Goal: Information Seeking & Learning: Learn about a topic

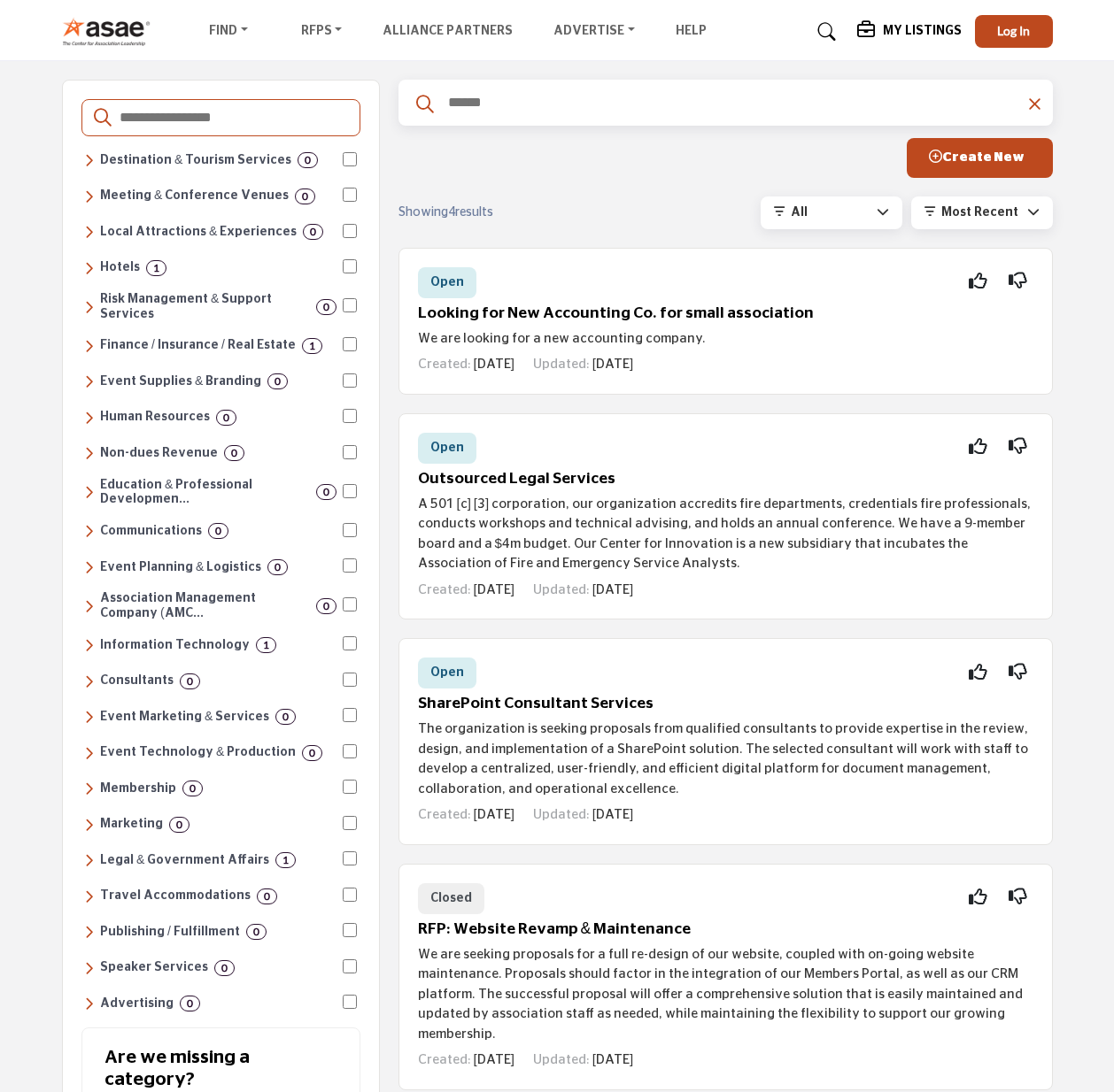
click at [127, 24] on img at bounding box center [111, 32] width 98 height 30
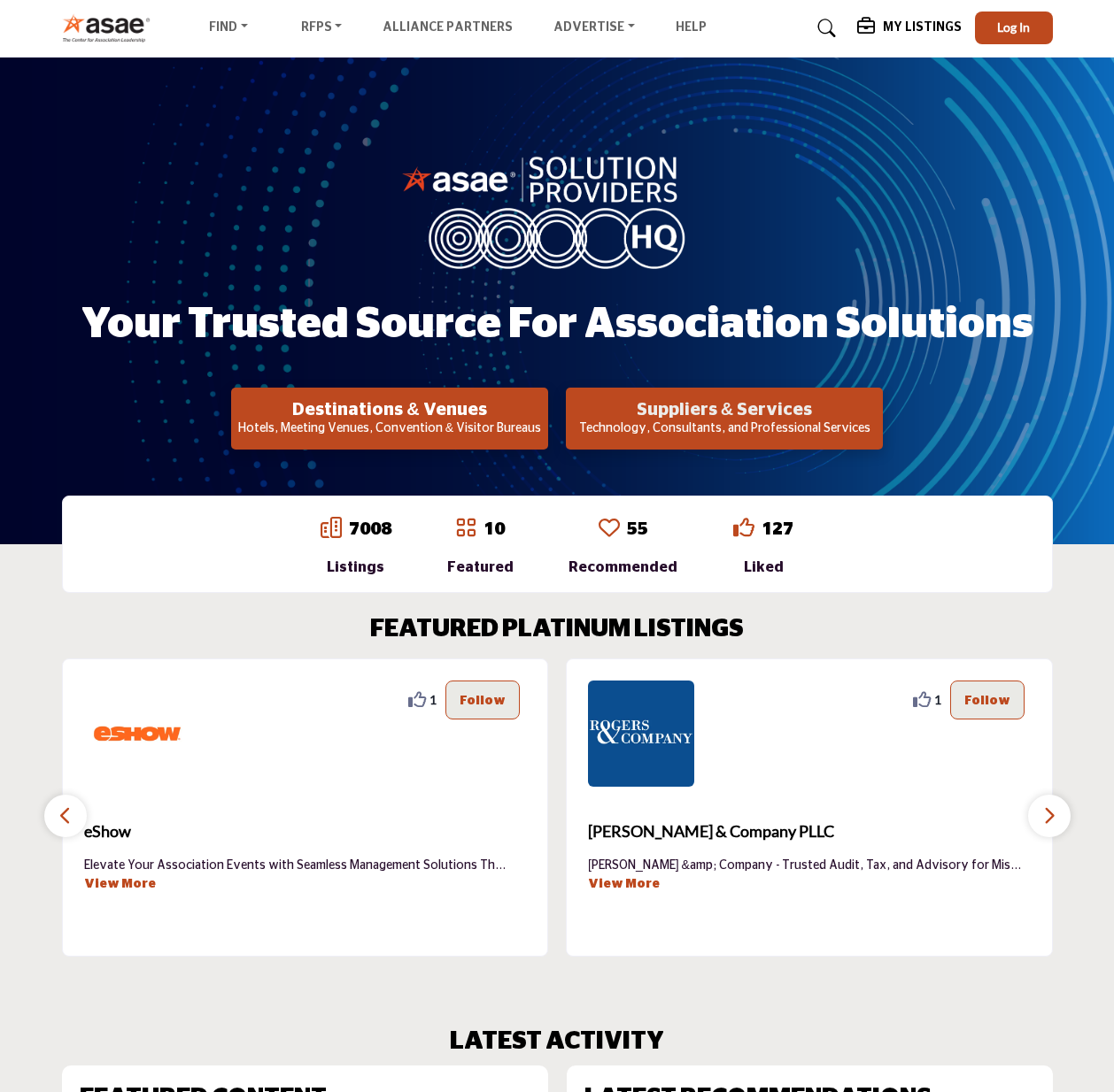
scroll to position [126, 0]
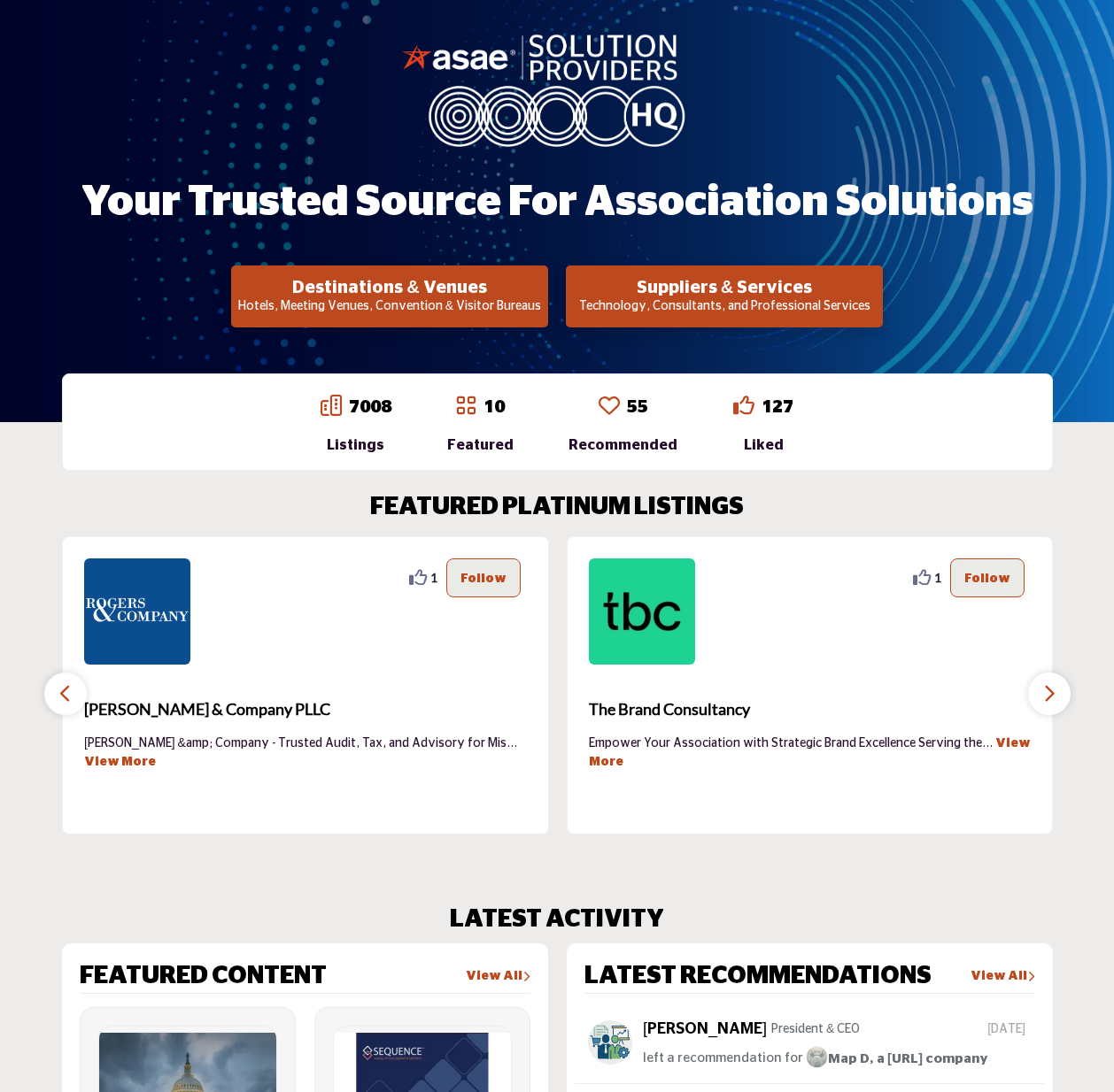
click at [700, 273] on button "Suppliers & Services Technology, Consultants, and Professional Services" at bounding box center [724, 296] width 317 height 62
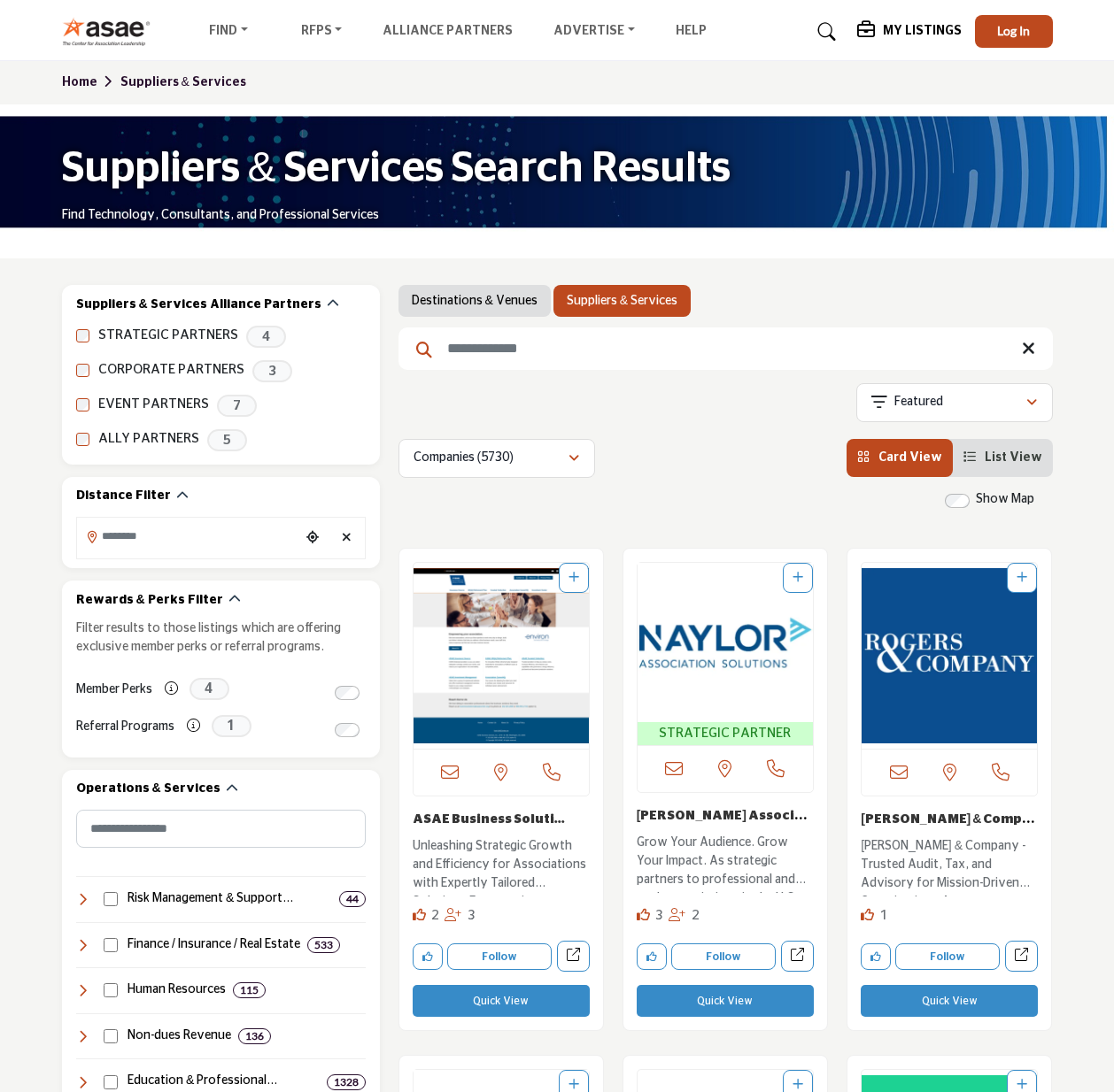
click at [470, 342] on input "Search Keyword" at bounding box center [725, 348] width 654 height 43
type input "*****"
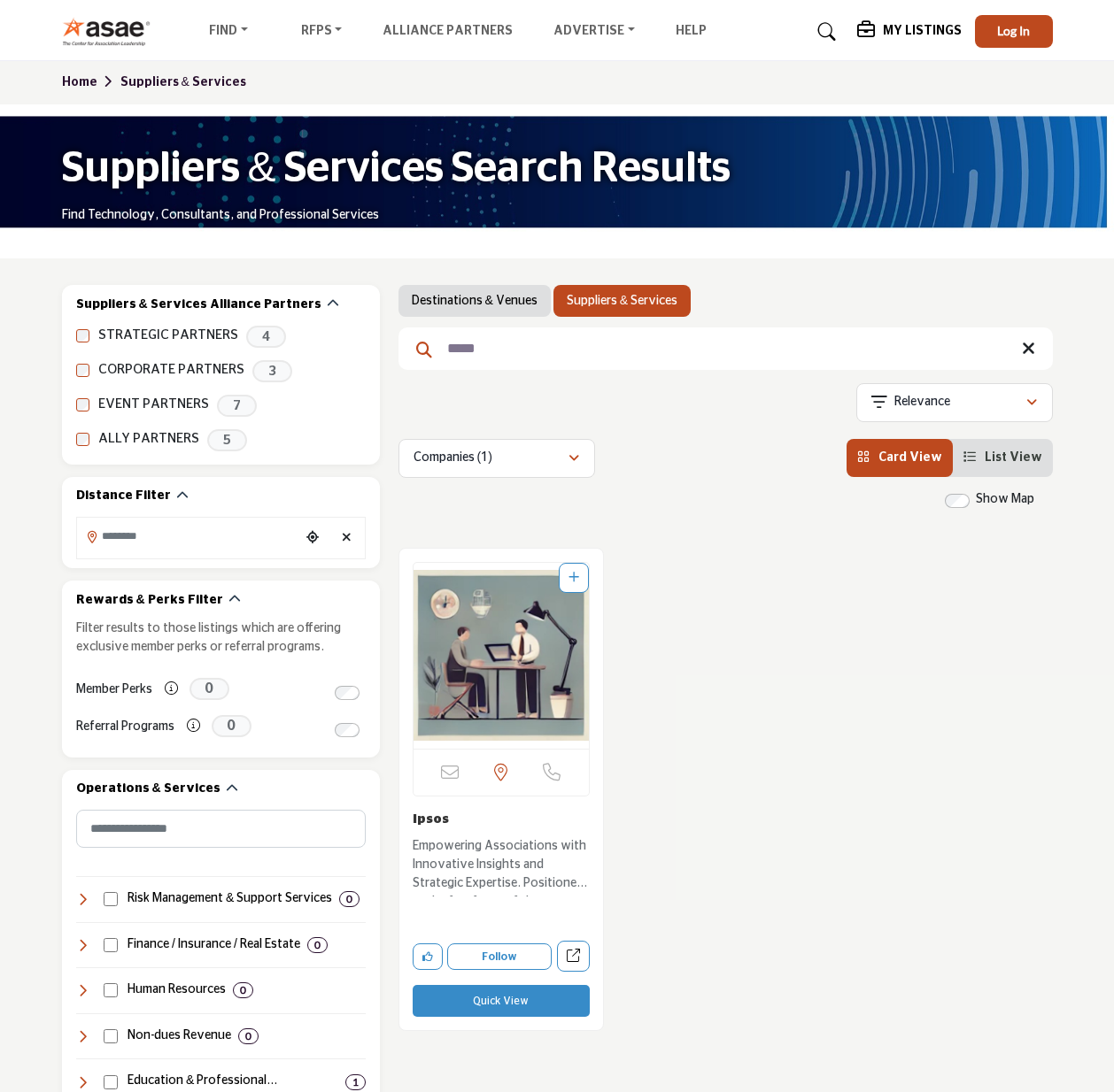
click at [539, 861] on p "Empowering Associations with Innovative Insights and Strategic Expertise. Posit…" at bounding box center [501, 867] width 177 height 59
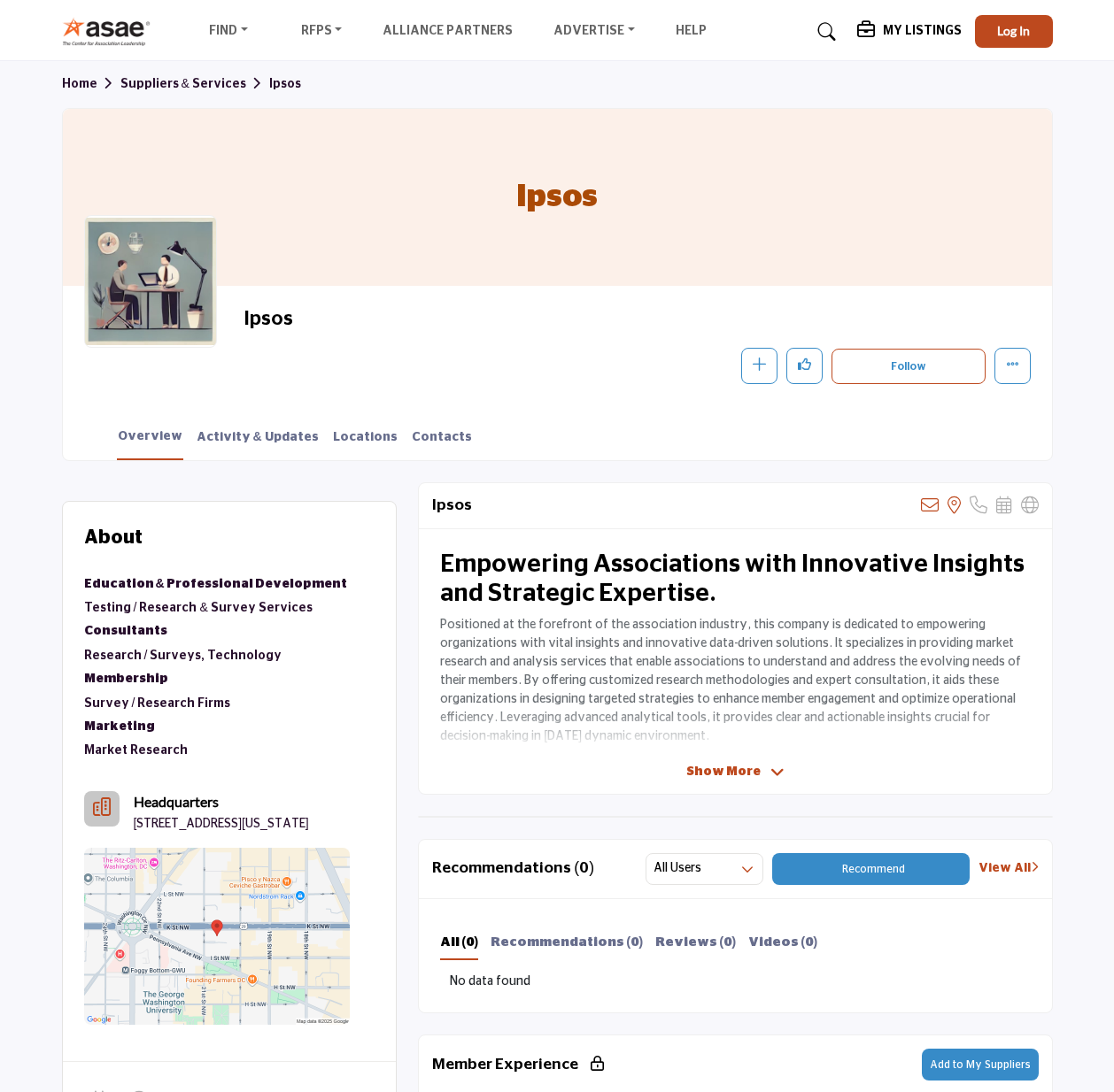
click at [728, 764] on span "Show More" at bounding box center [723, 772] width 74 height 19
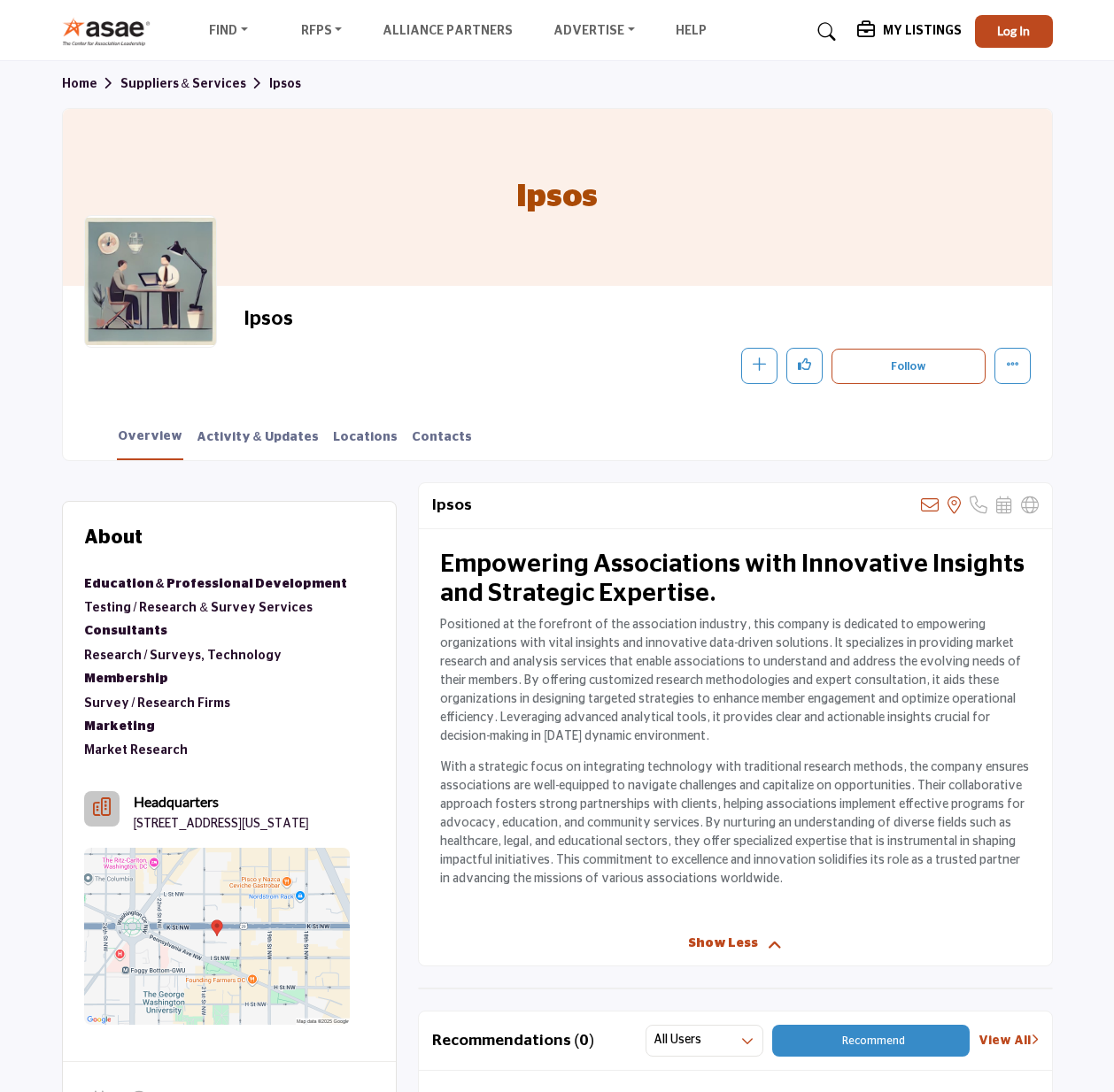
click at [80, 83] on link "Home" at bounding box center [91, 84] width 58 height 13
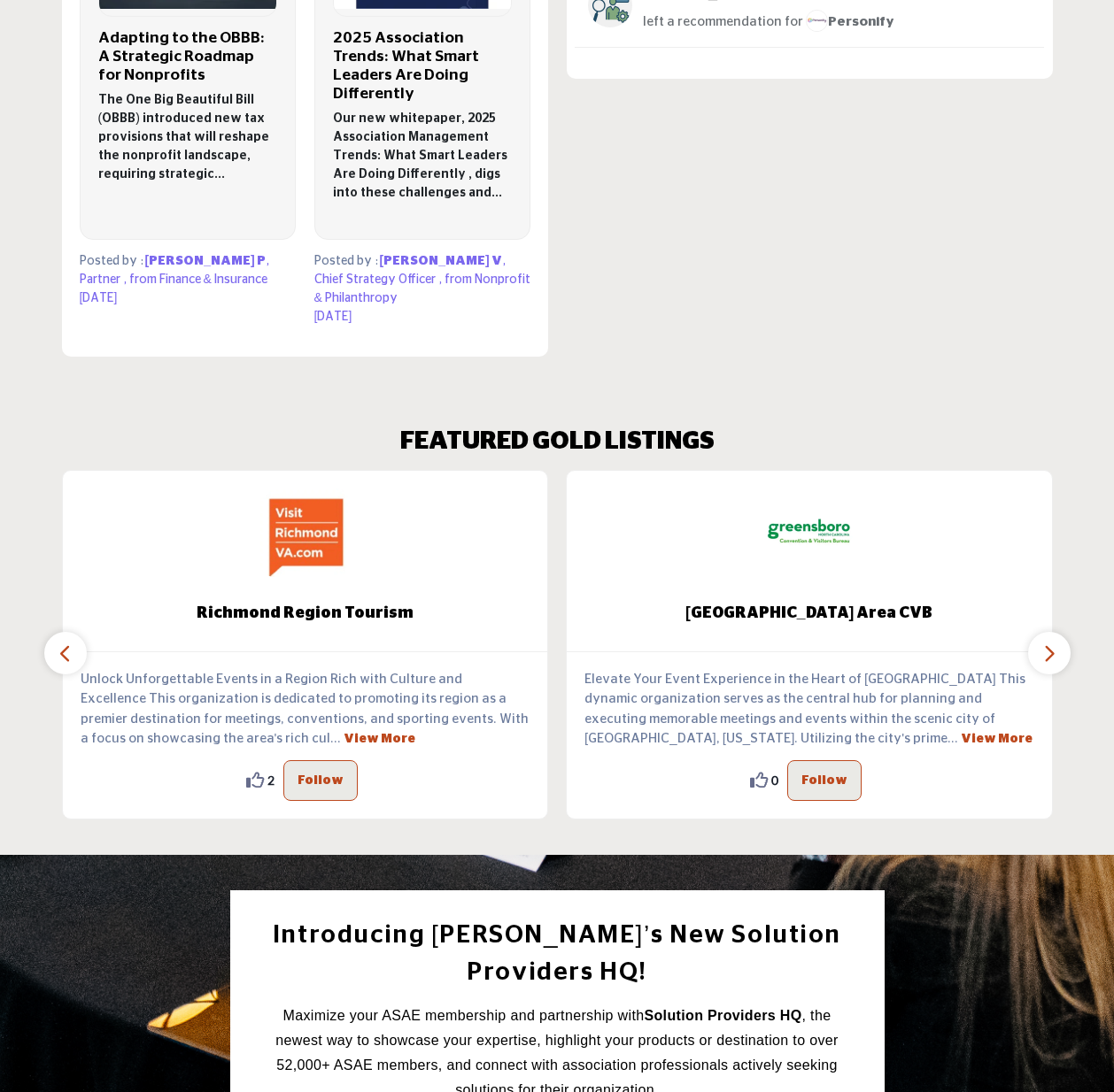
scroll to position [1622, 0]
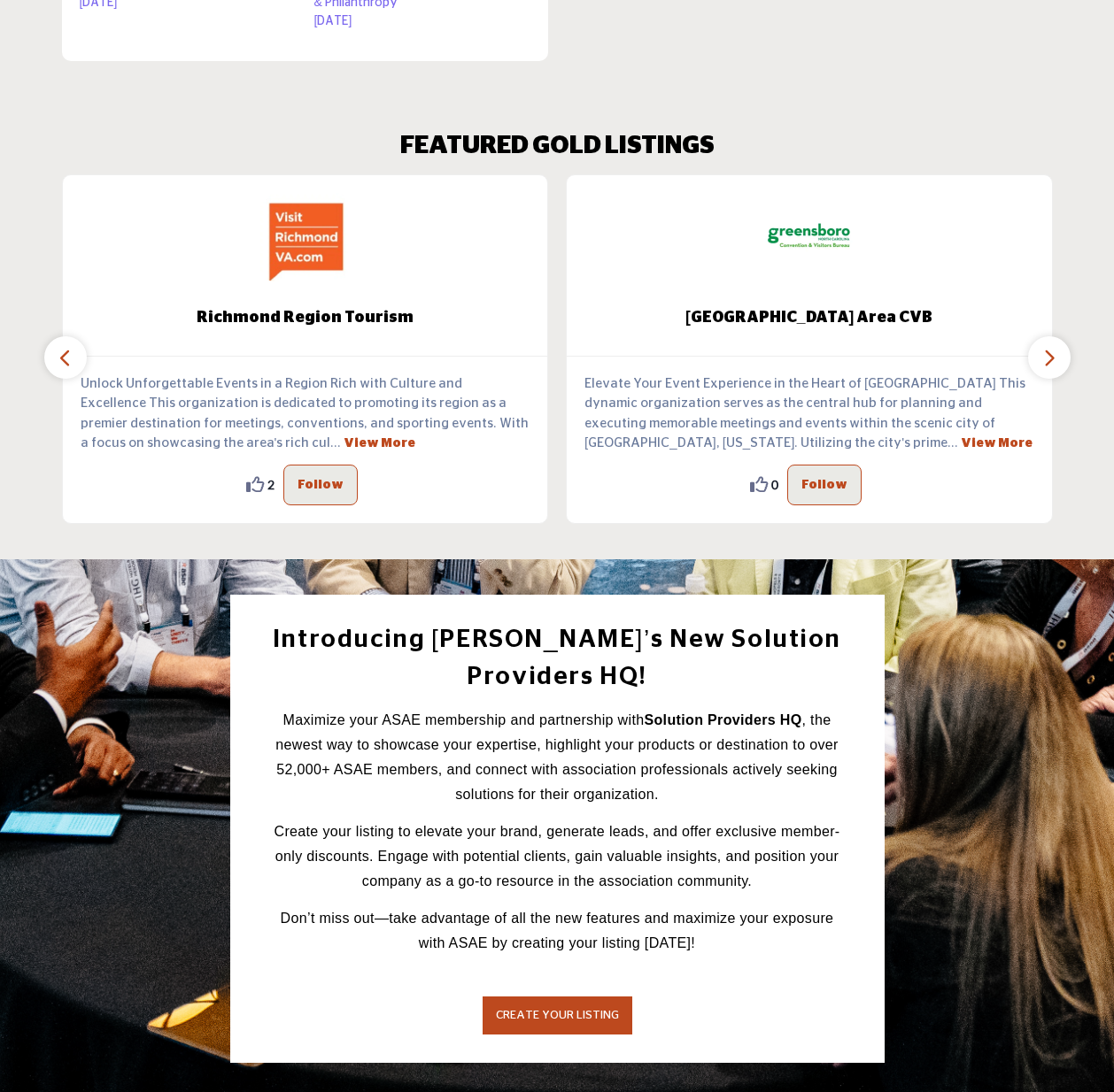
click at [552, 1010] on span "CREATE YOUR LISTING" at bounding box center [557, 1016] width 123 height 12
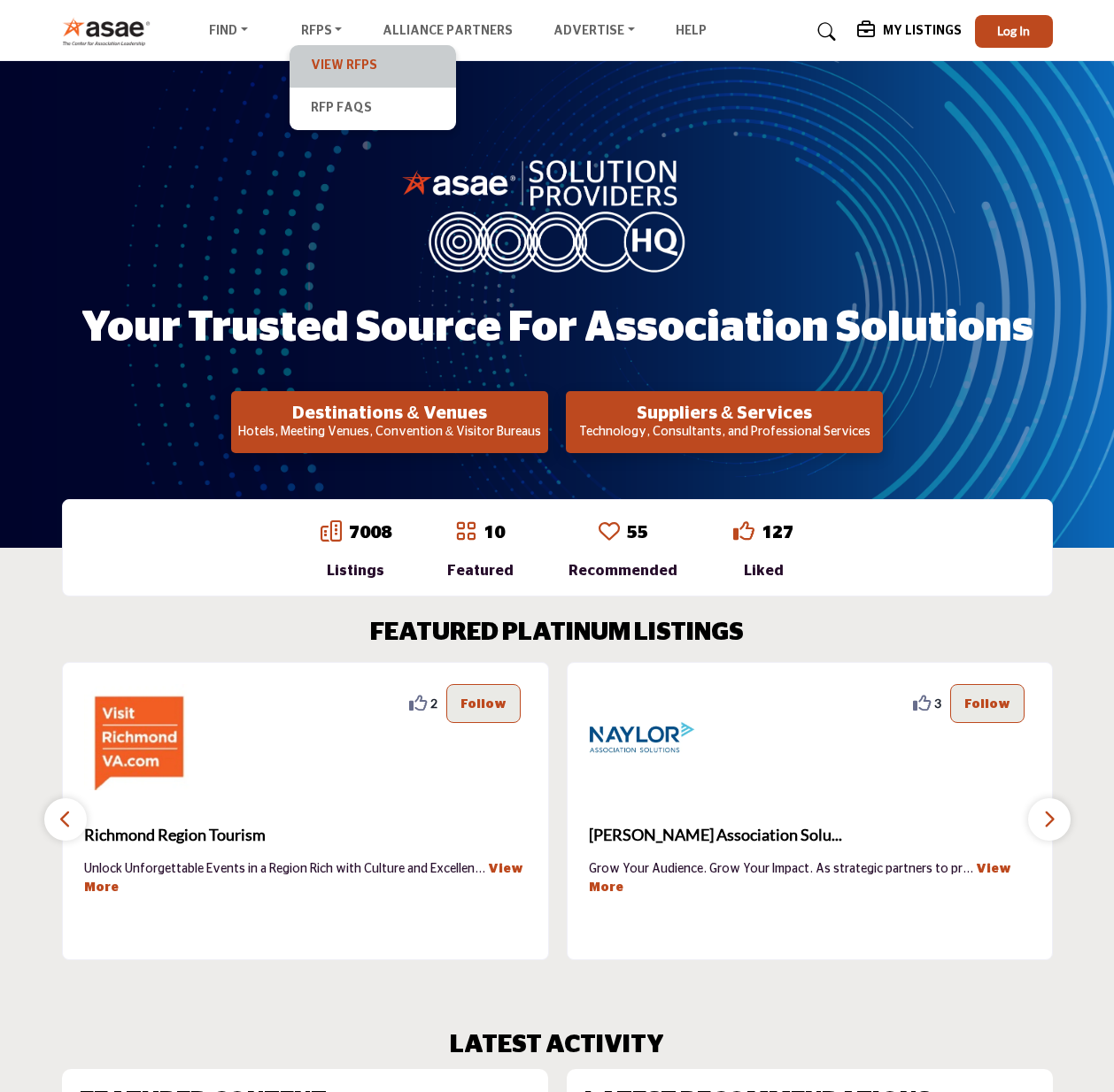
click at [326, 54] on link "View RFPs" at bounding box center [373, 66] width 148 height 25
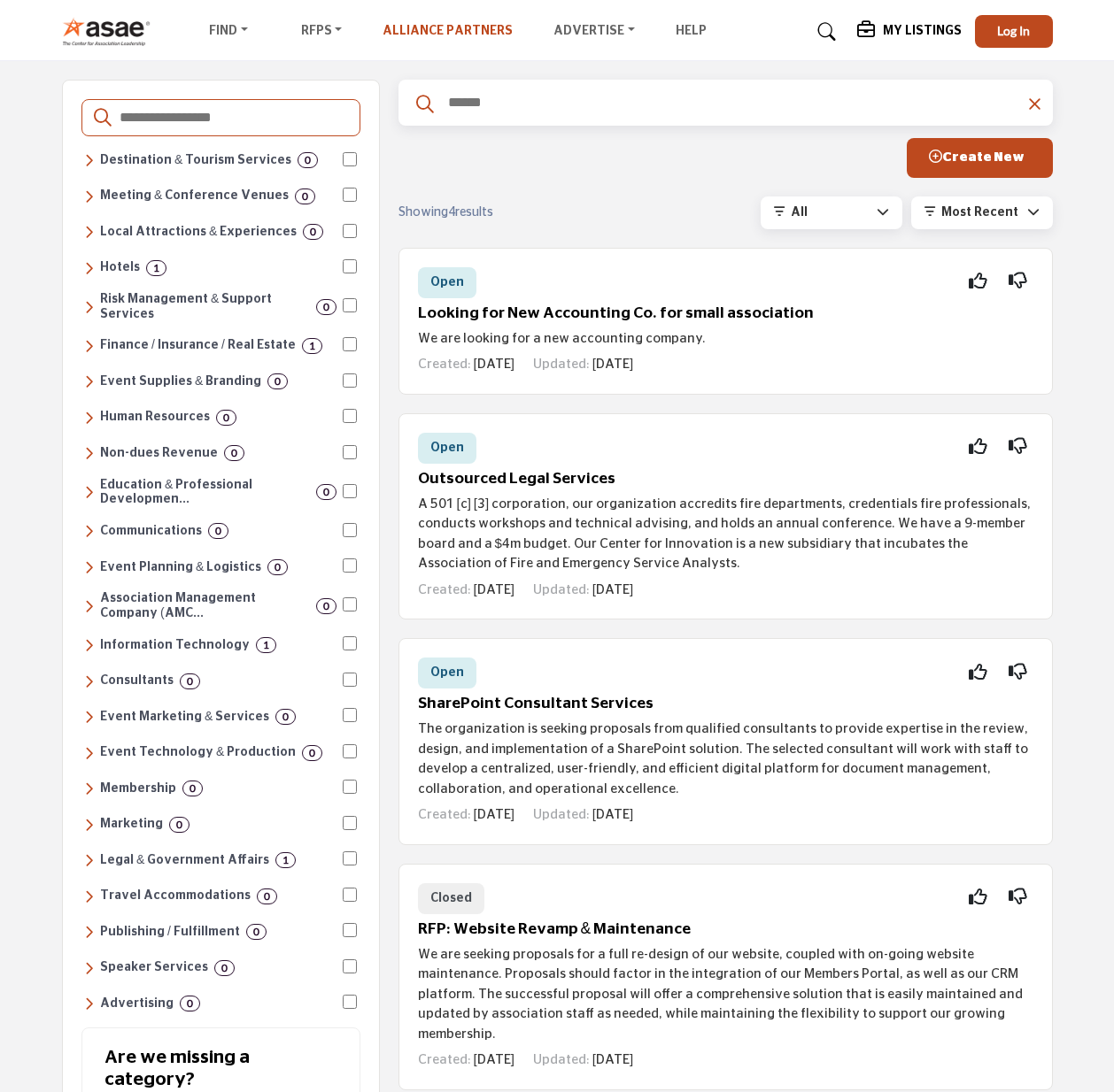
click at [445, 31] on link "Alliance Partners" at bounding box center [448, 31] width 131 height 13
click at [246, 110] on link "Suppliers & Services" at bounding box center [297, 109] width 181 height 25
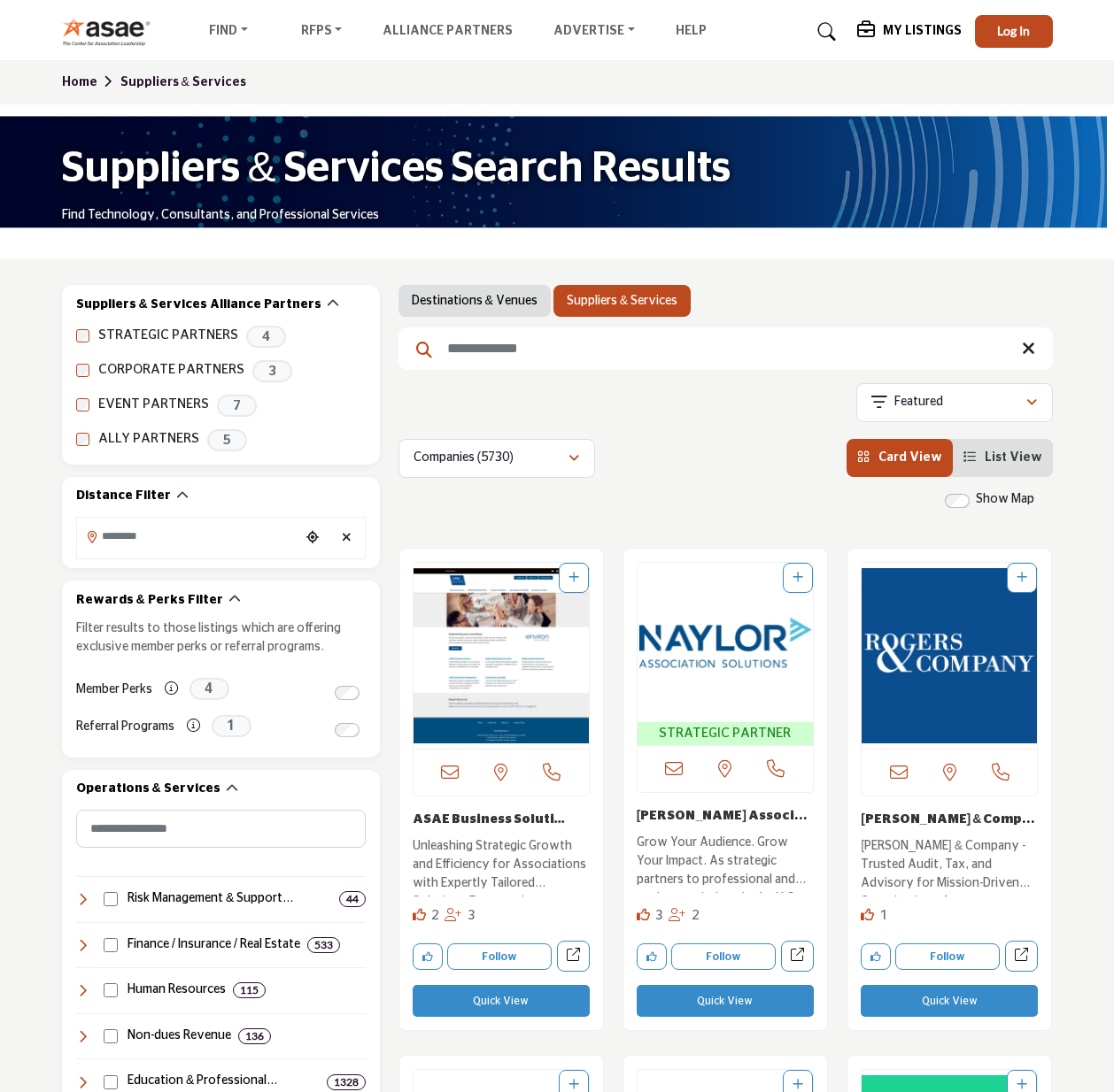
click at [533, 349] on input "Search Keyword" at bounding box center [725, 348] width 654 height 43
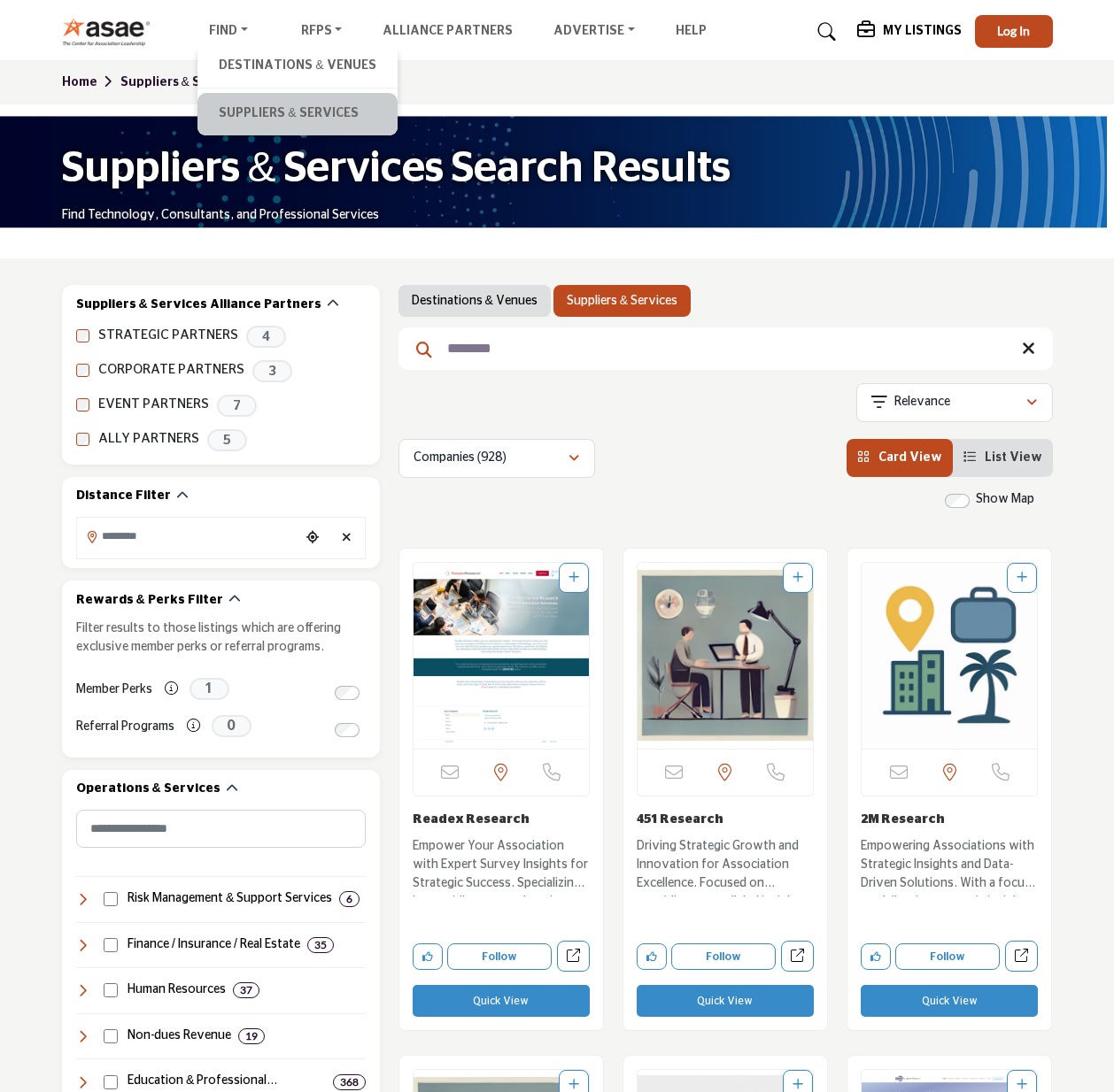
type input "********"
click at [235, 99] on li "Suppliers & Services" at bounding box center [297, 114] width 199 height 43
click at [255, 114] on link "Suppliers & Services" at bounding box center [297, 114] width 181 height 25
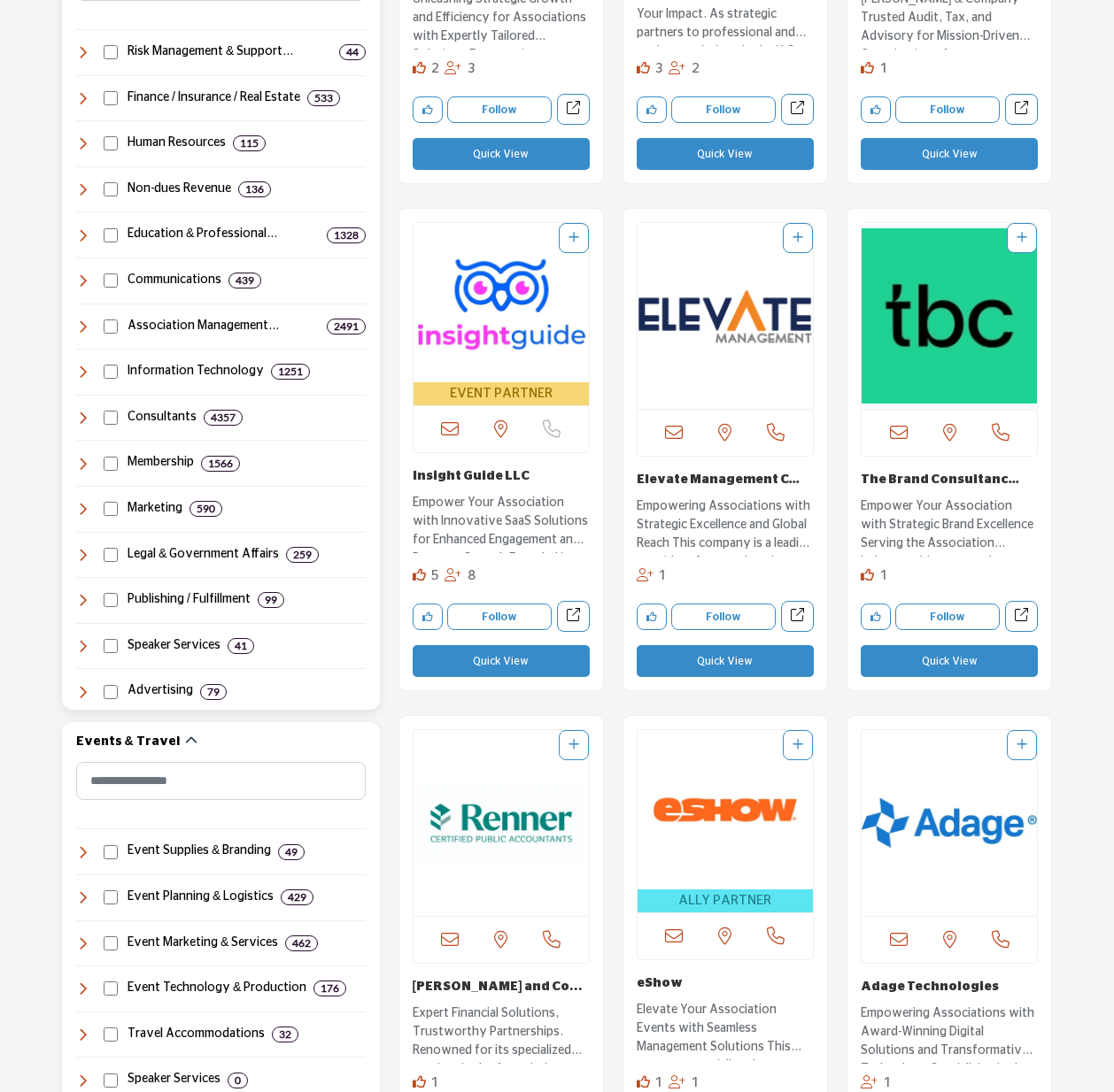
scroll to position [682, 0]
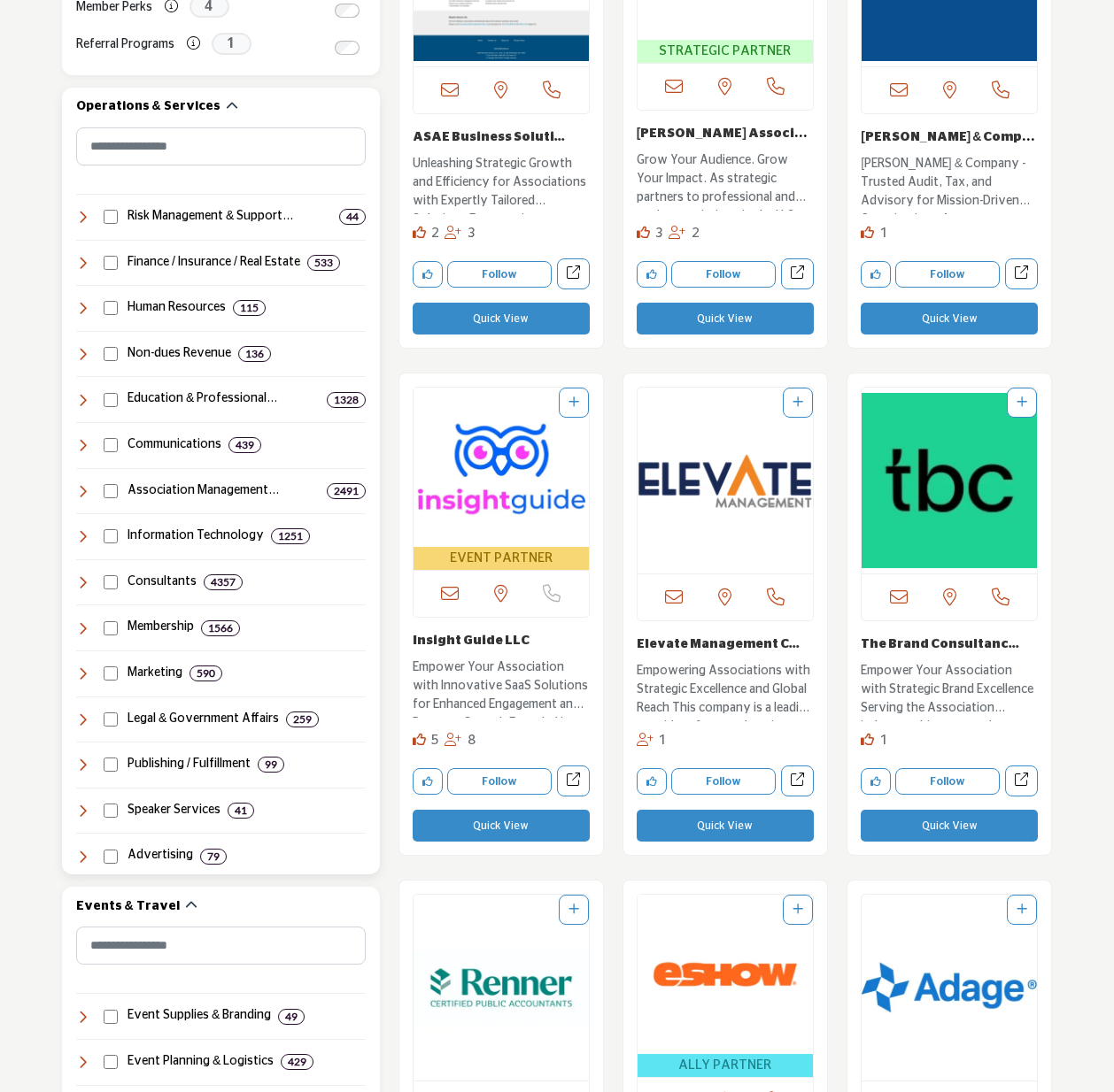
click at [87, 669] on icon at bounding box center [83, 674] width 14 height 14
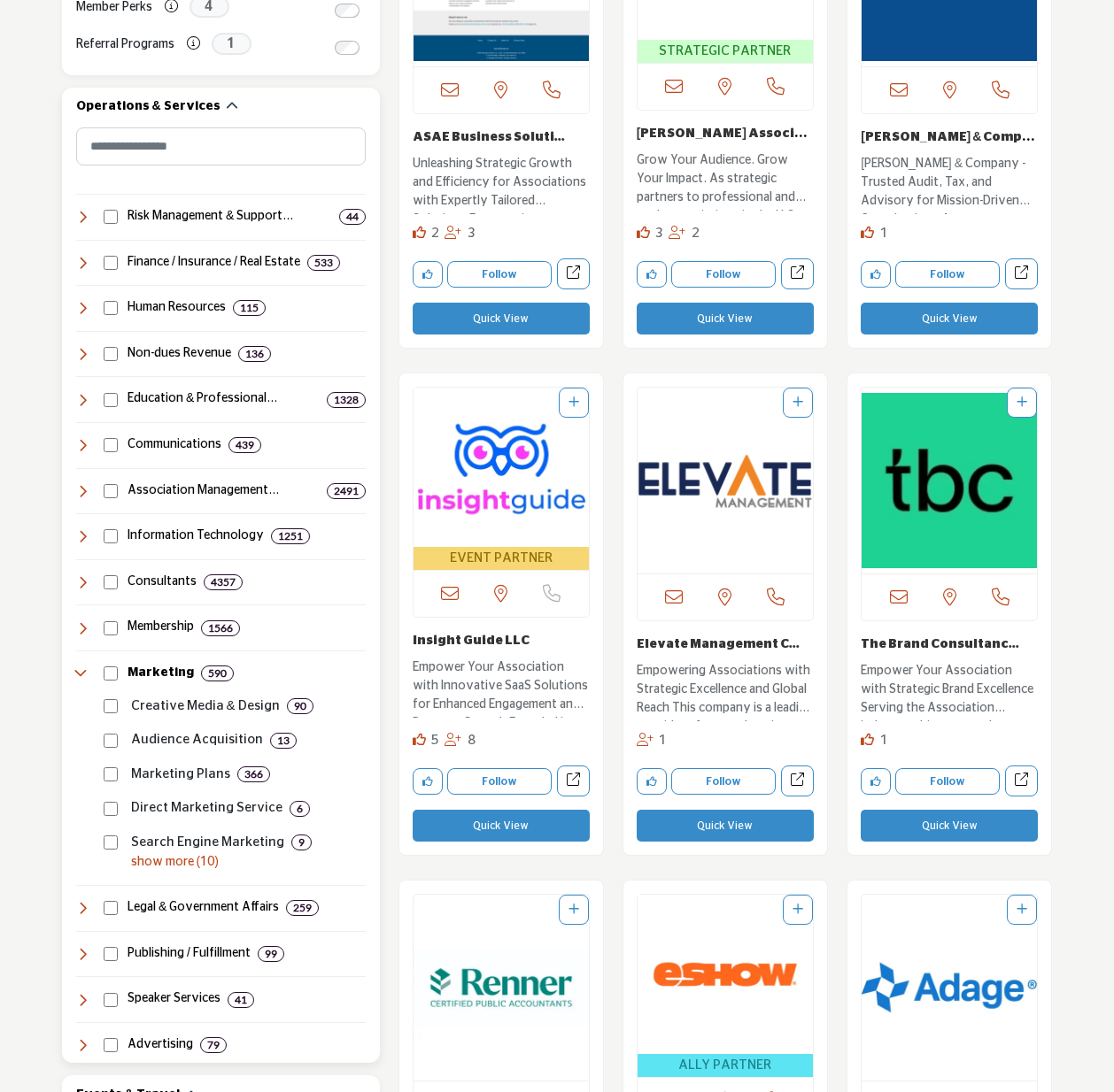
click at [87, 669] on icon at bounding box center [83, 674] width 14 height 14
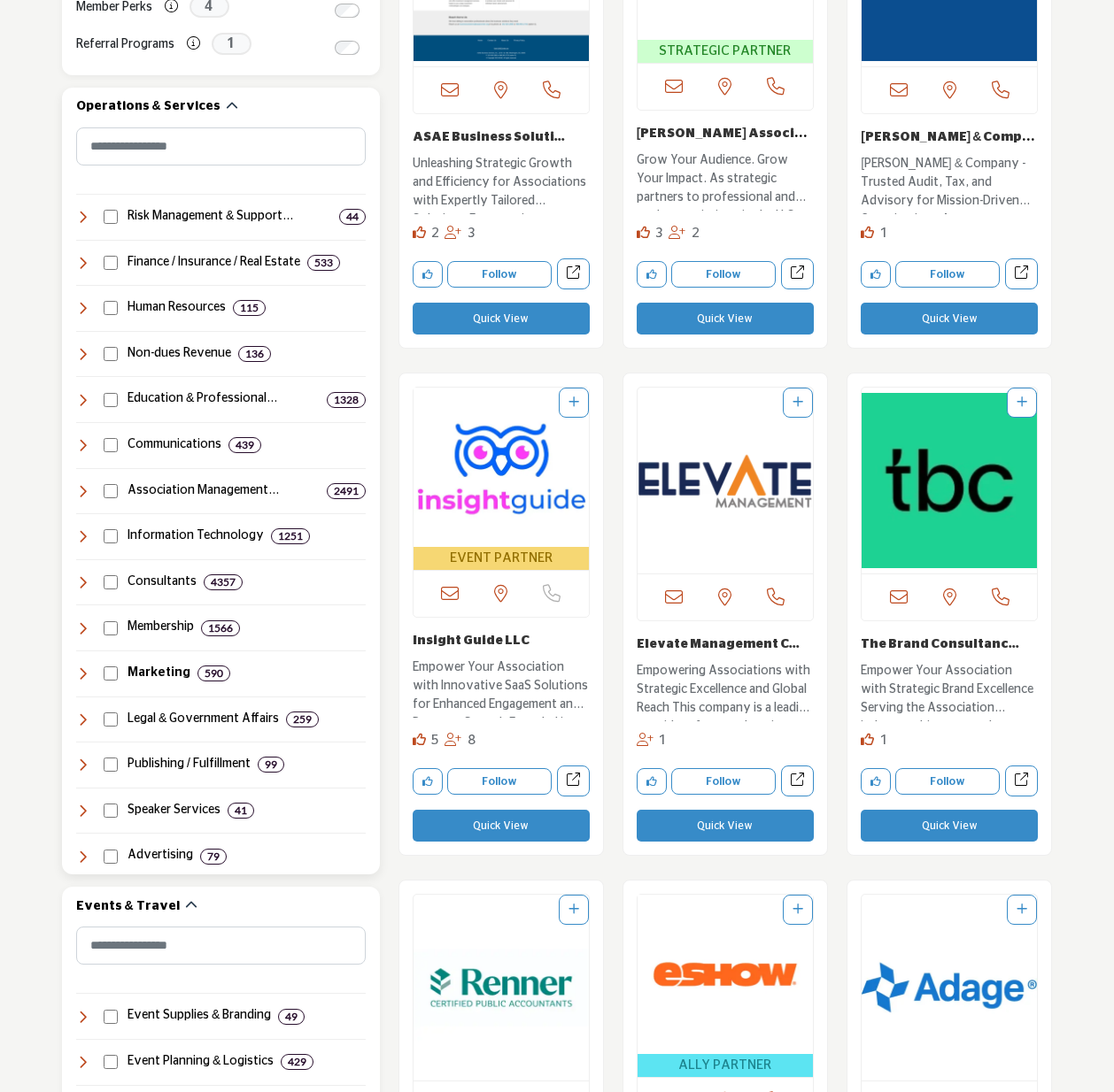
click at [89, 577] on icon at bounding box center [83, 583] width 14 height 14
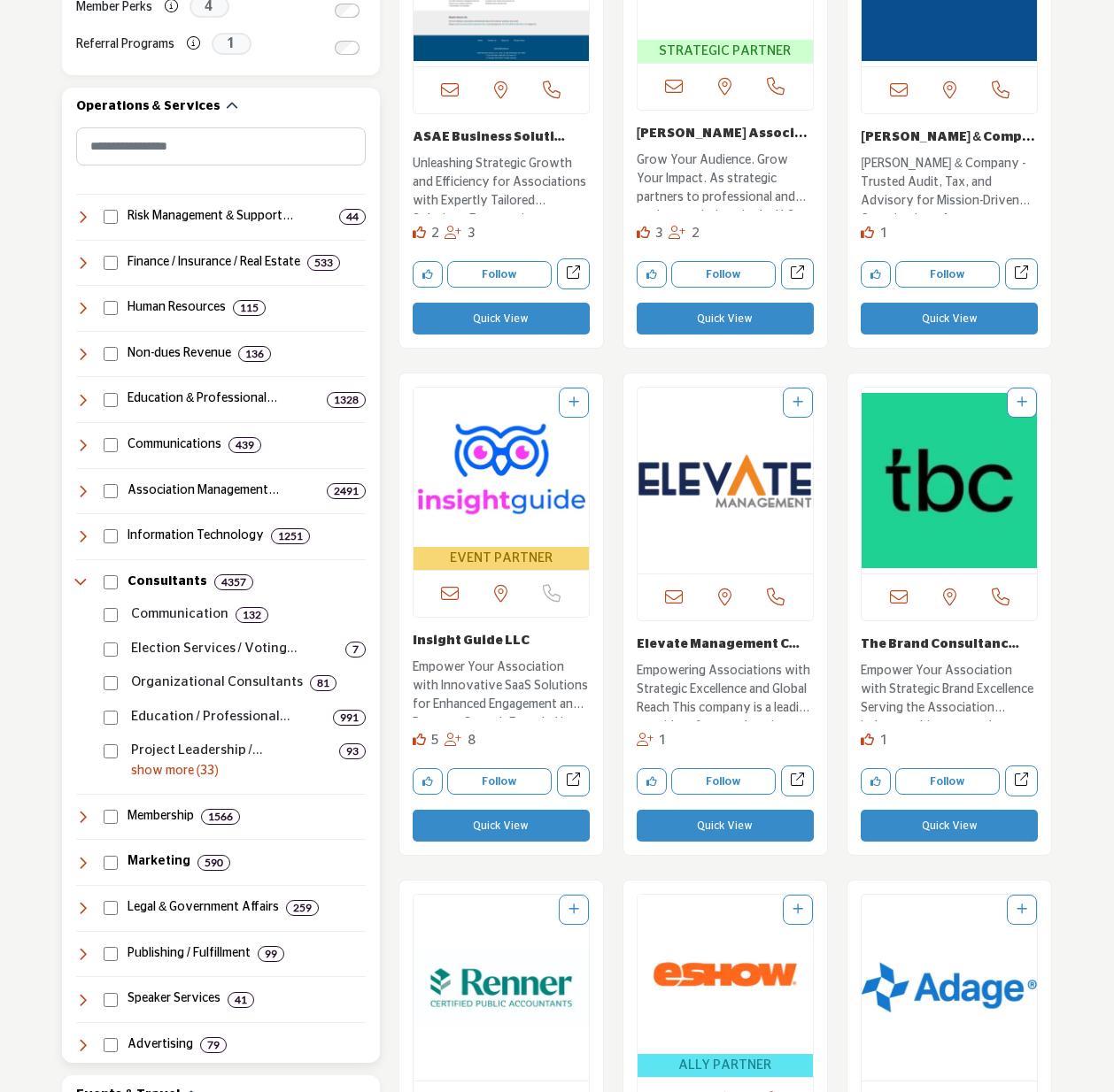
click at [87, 577] on icon at bounding box center [83, 583] width 14 height 14
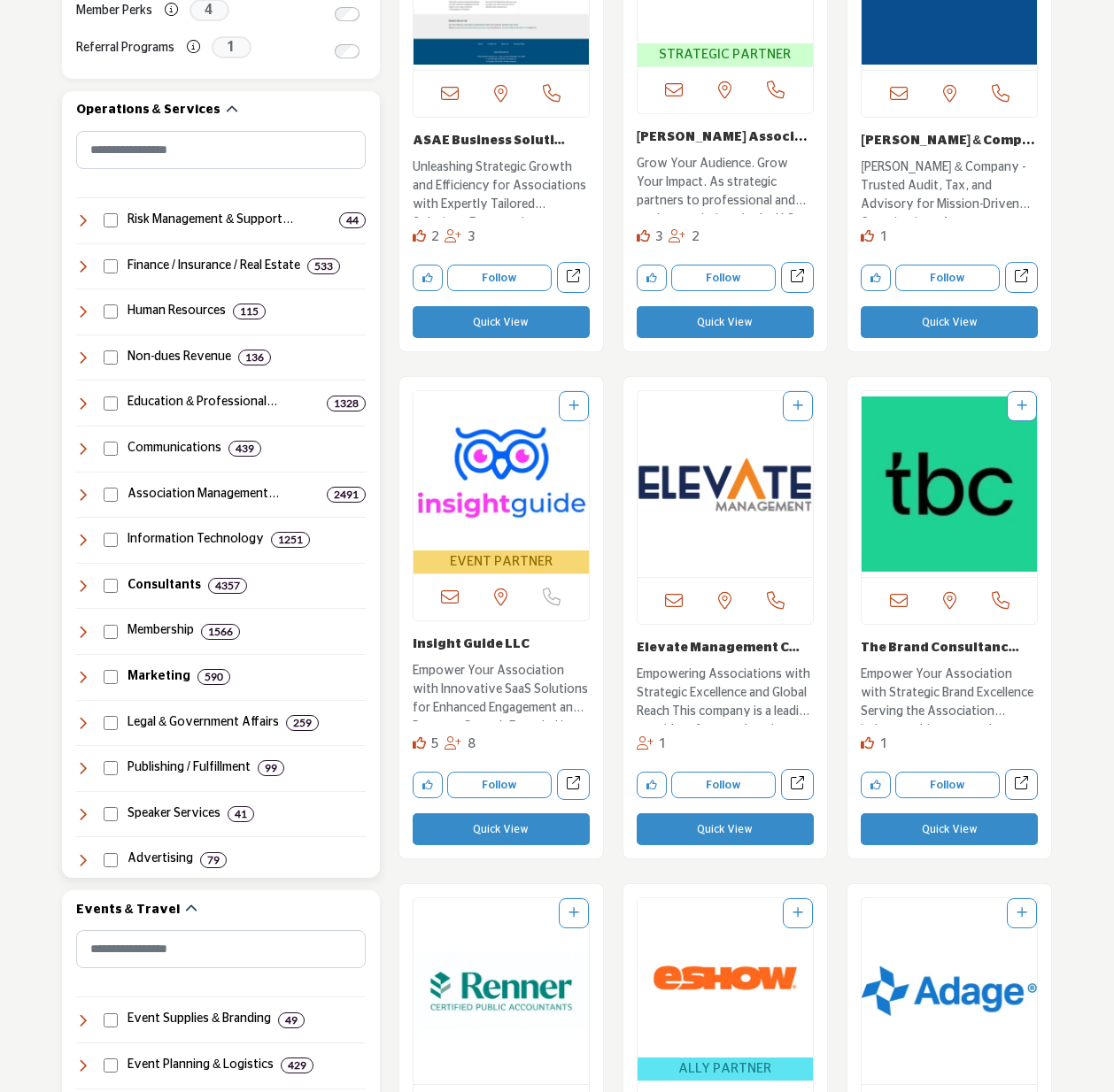
scroll to position [672, 0]
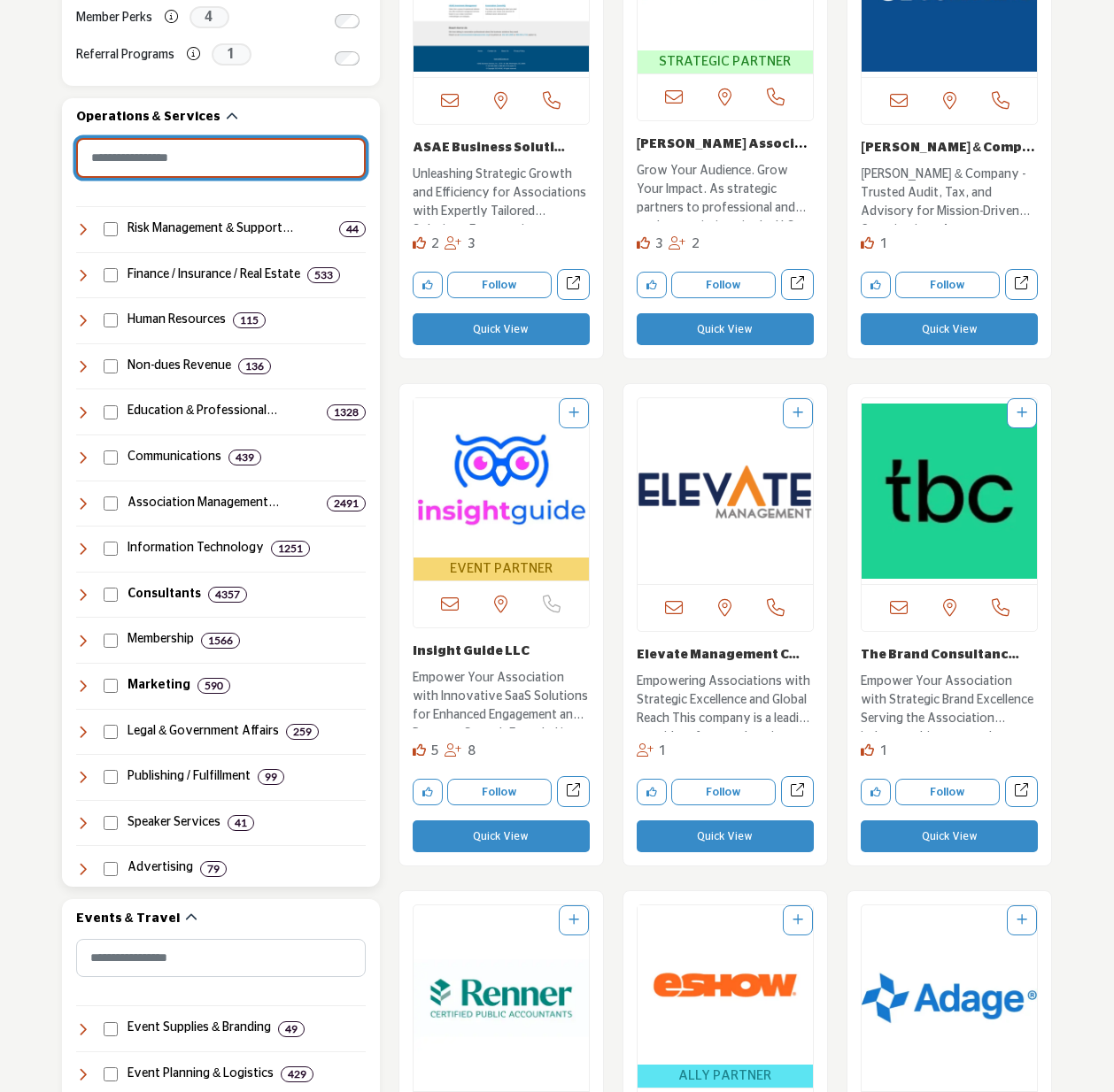
click at [179, 151] on input "Search Category" at bounding box center [221, 158] width 290 height 40
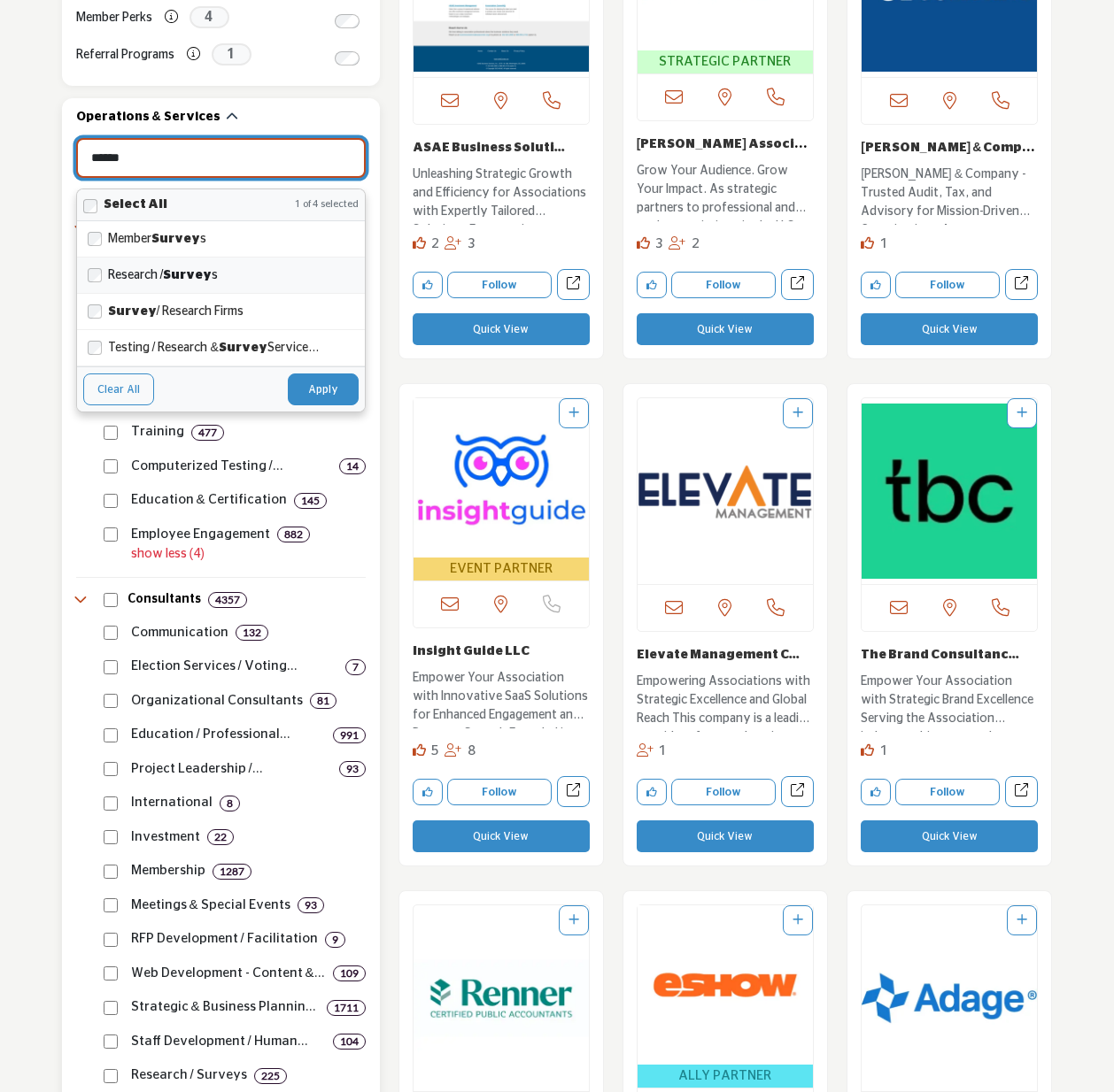
click at [102, 274] on div "Research / Survey s" at bounding box center [221, 275] width 288 height 37
click at [310, 383] on button "Apply" at bounding box center [324, 390] width 71 height 32
type input "******"
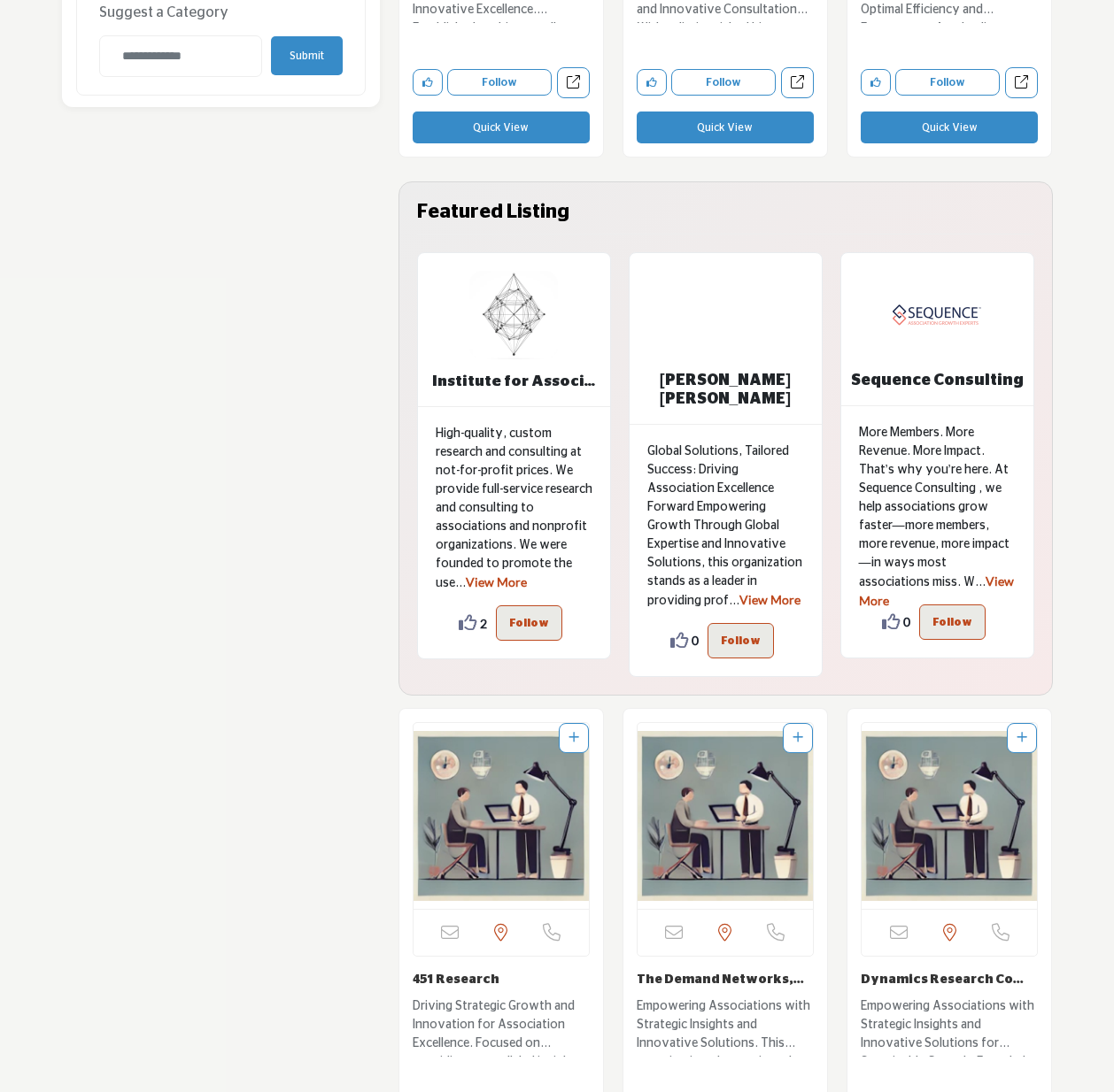
scroll to position [3998, 0]
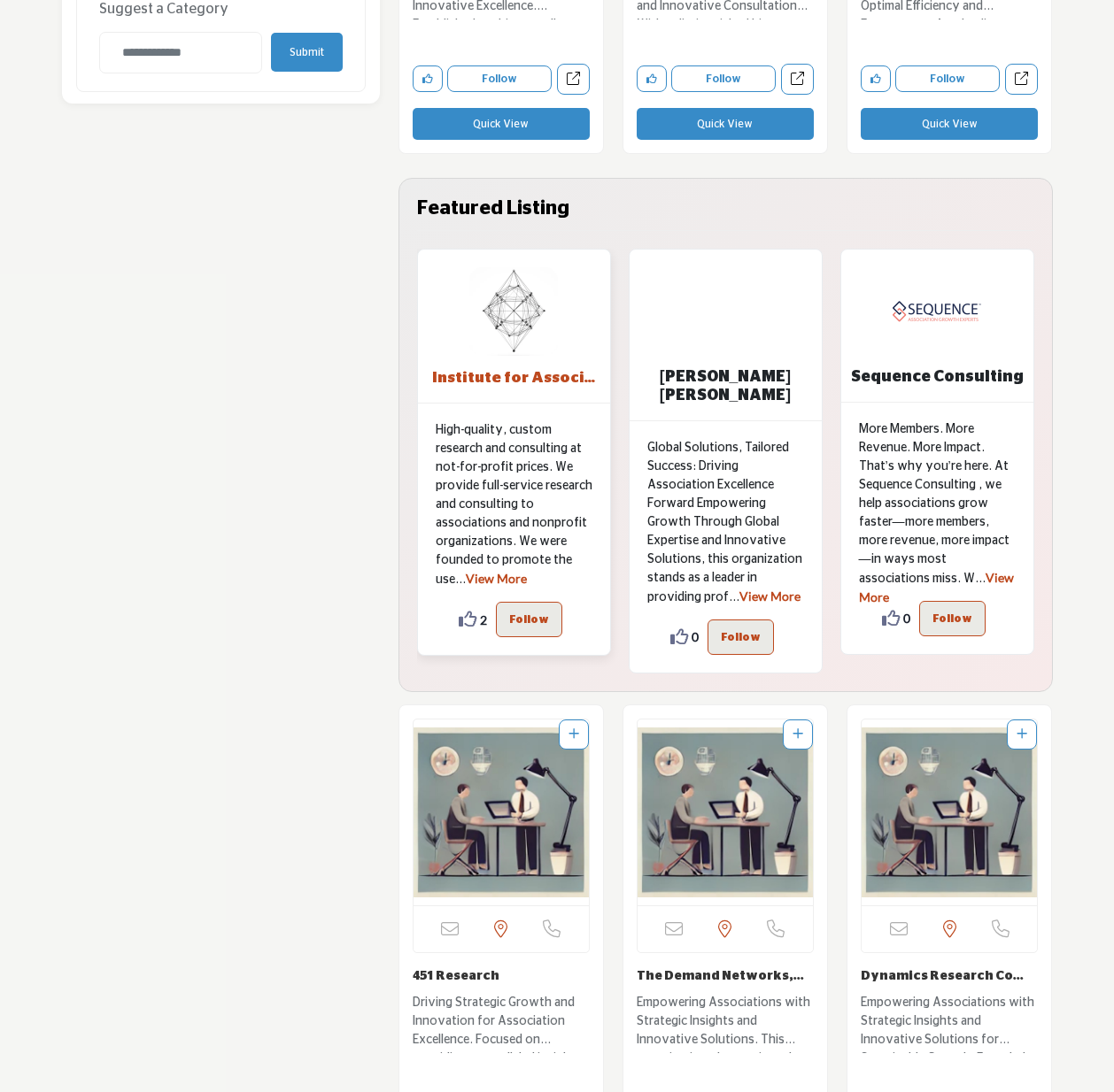
click at [511, 382] on b "Institute for Associ..." at bounding box center [513, 378] width 192 height 20
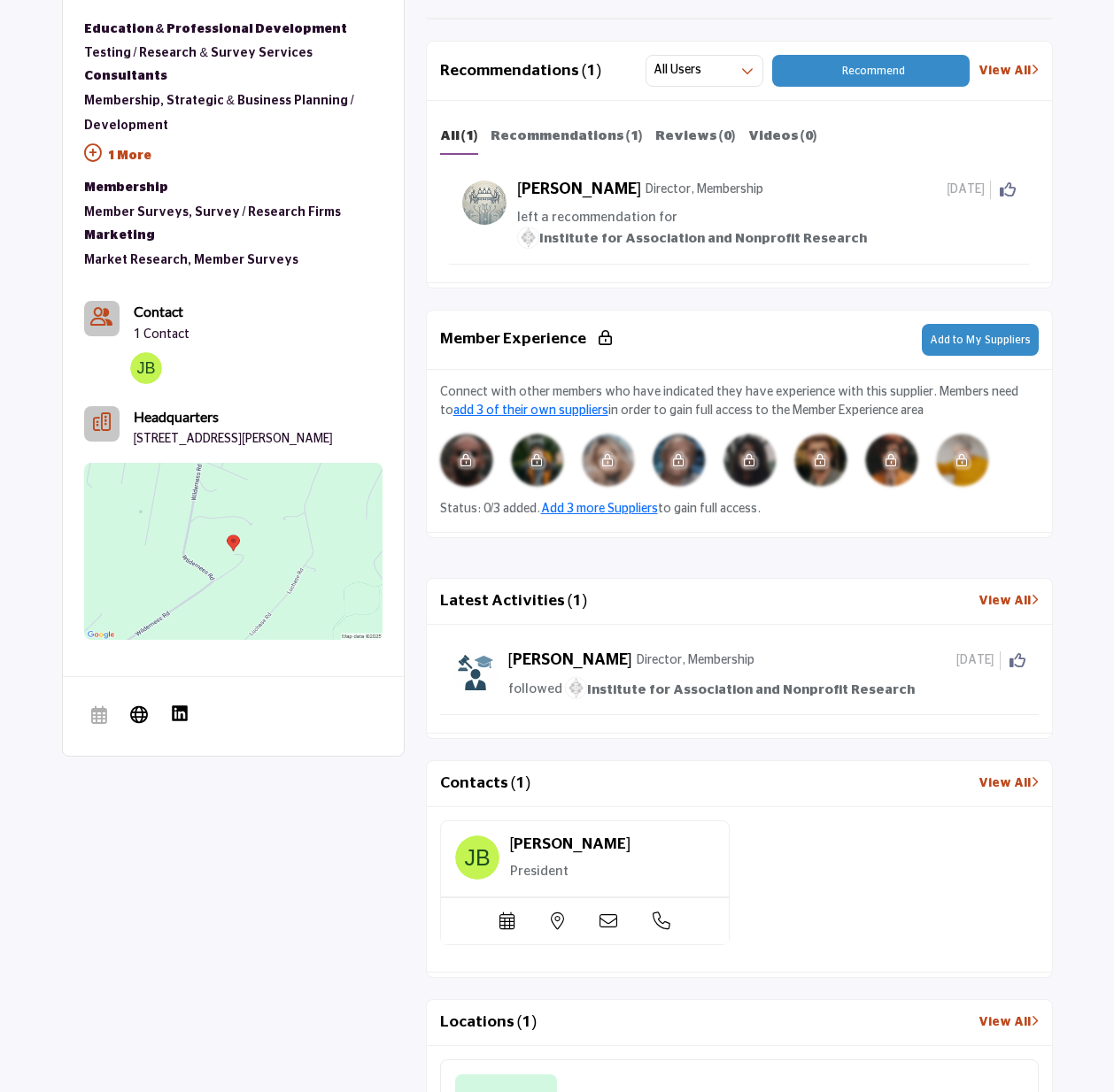
scroll to position [950, 0]
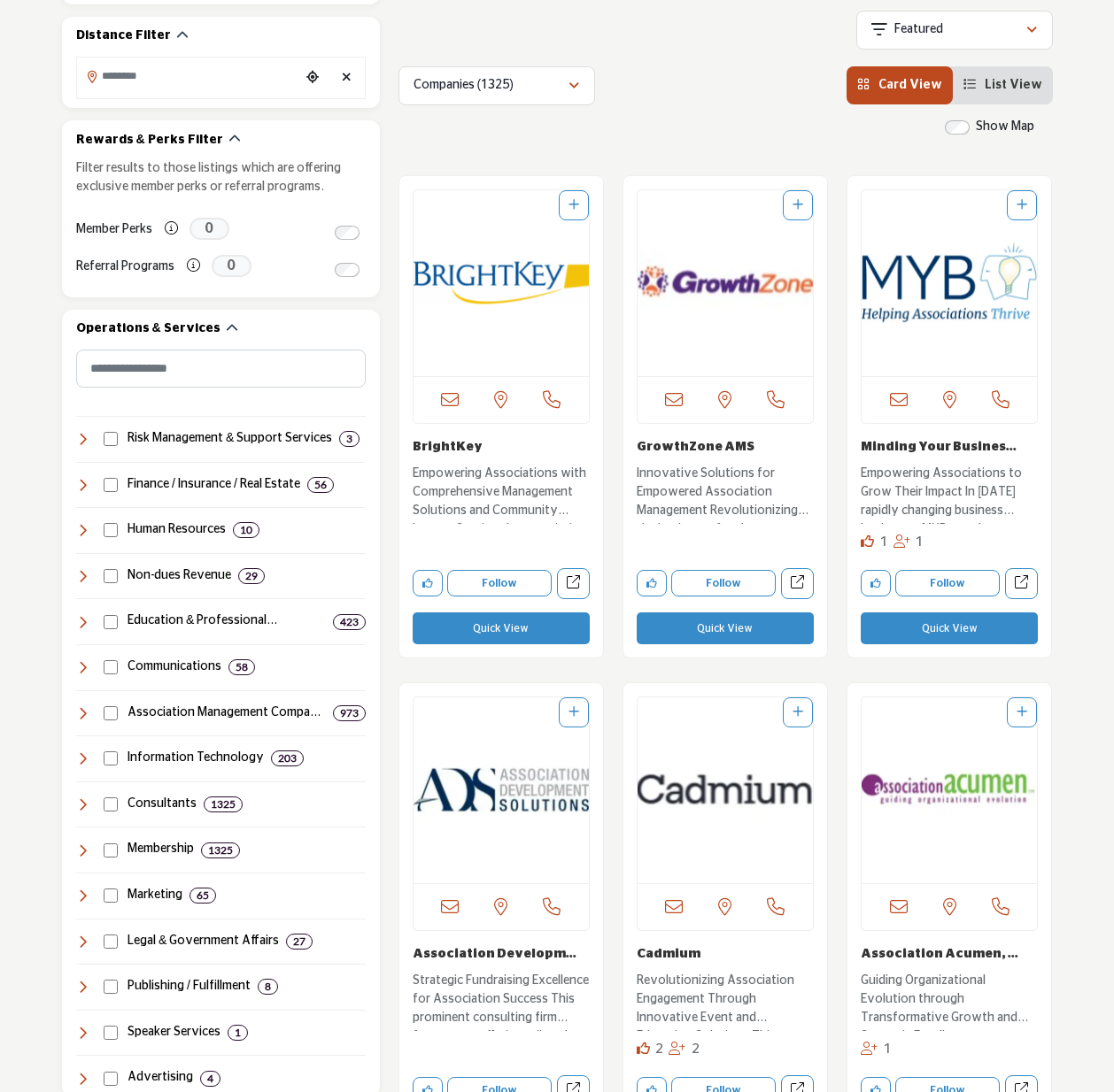
scroll to position [538, 0]
